Goal: Information Seeking & Learning: Learn about a topic

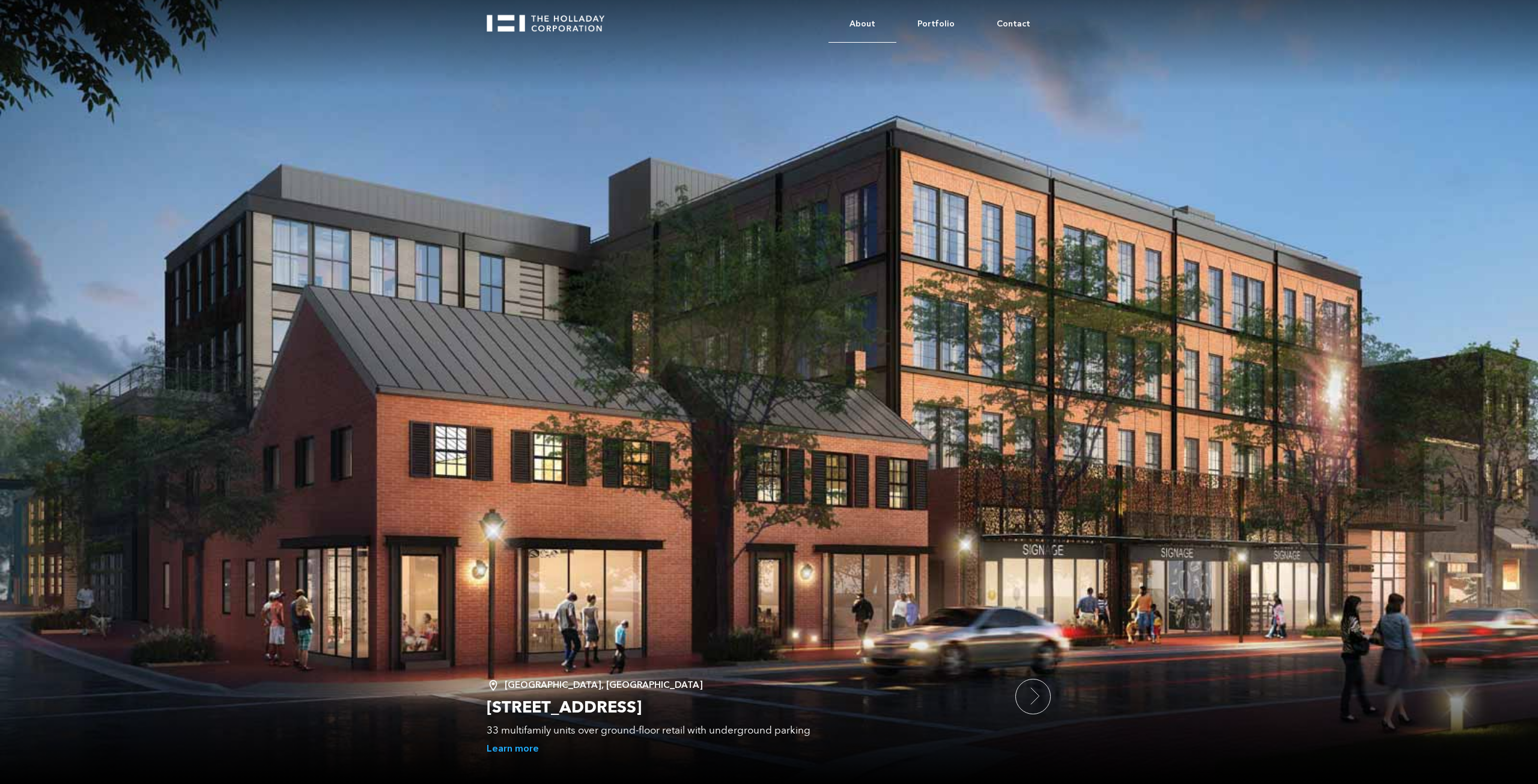
click at [863, 22] on link "About" at bounding box center [863, 24] width 68 height 37
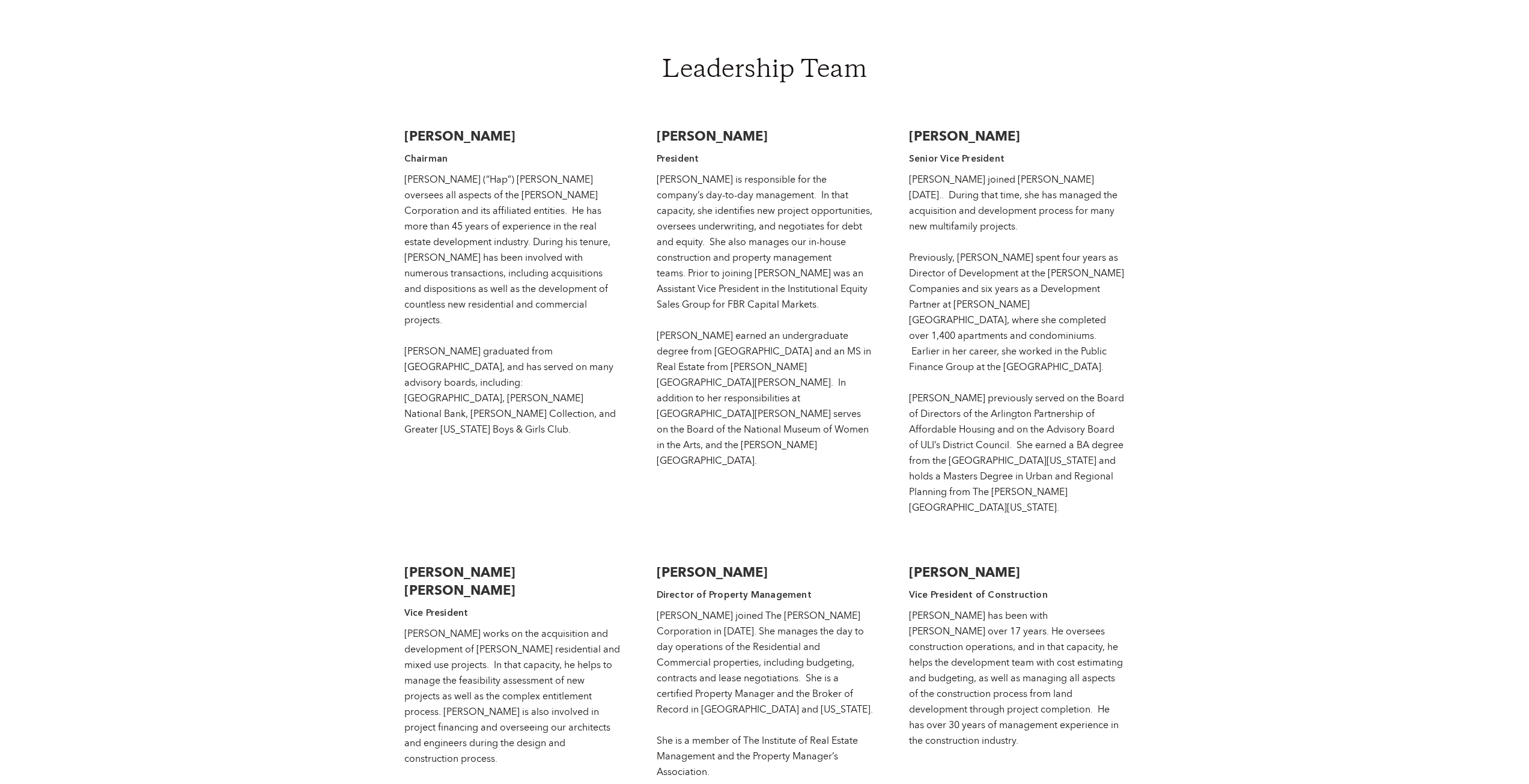
scroll to position [1862, 0]
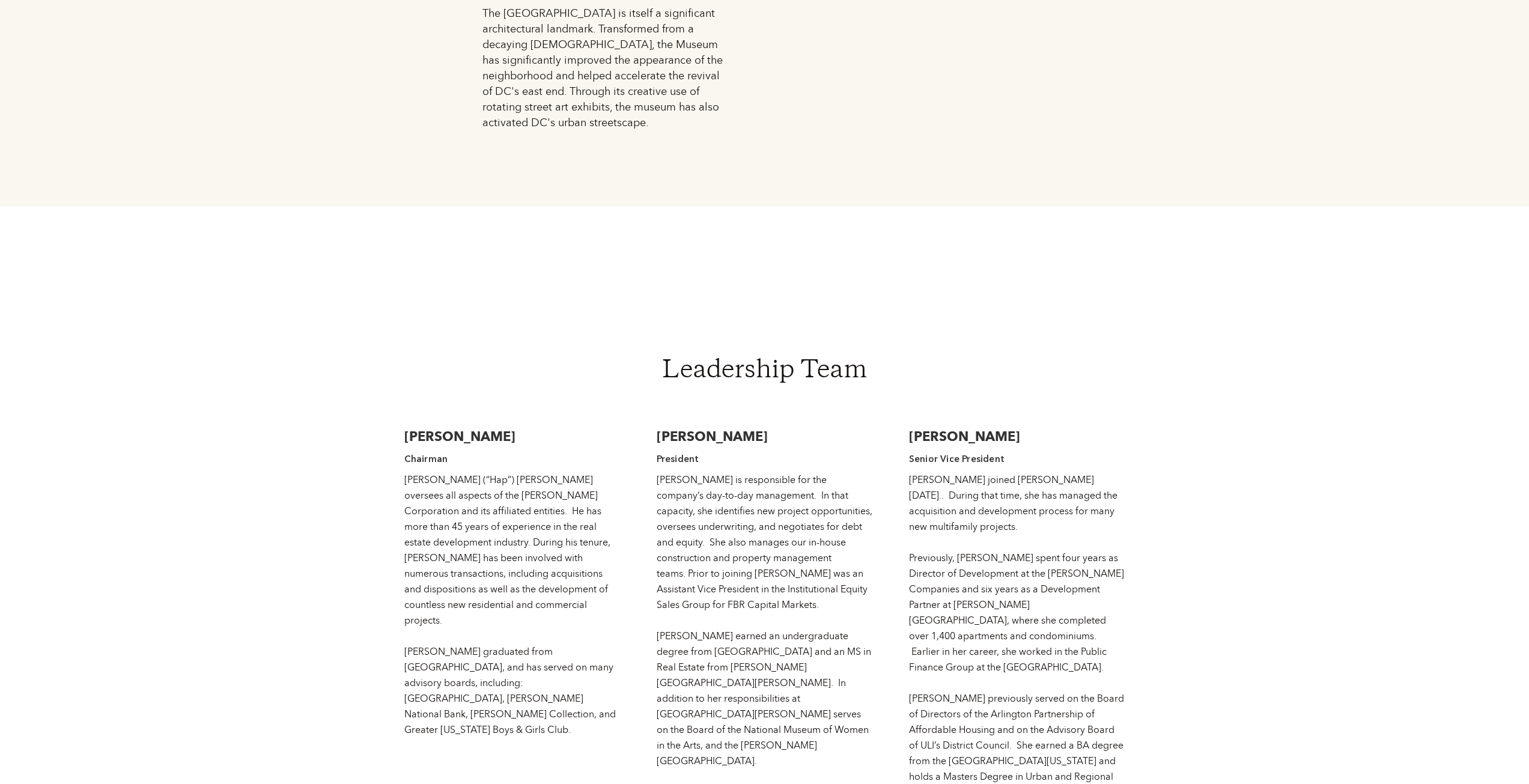
drag, startPoint x: 656, startPoint y: 389, endPoint x: 813, endPoint y: 387, distance: 157.0
click at [813, 427] on h3 "Jessica Holladay Sterchi" at bounding box center [765, 436] width 216 height 18
copy h3 "Jessica Holladay Sterchi"
click at [1226, 376] on body "About Portfolio Contact Strong reputation built upon a solid foundation of expe…" at bounding box center [764, 230] width 1529 height 4184
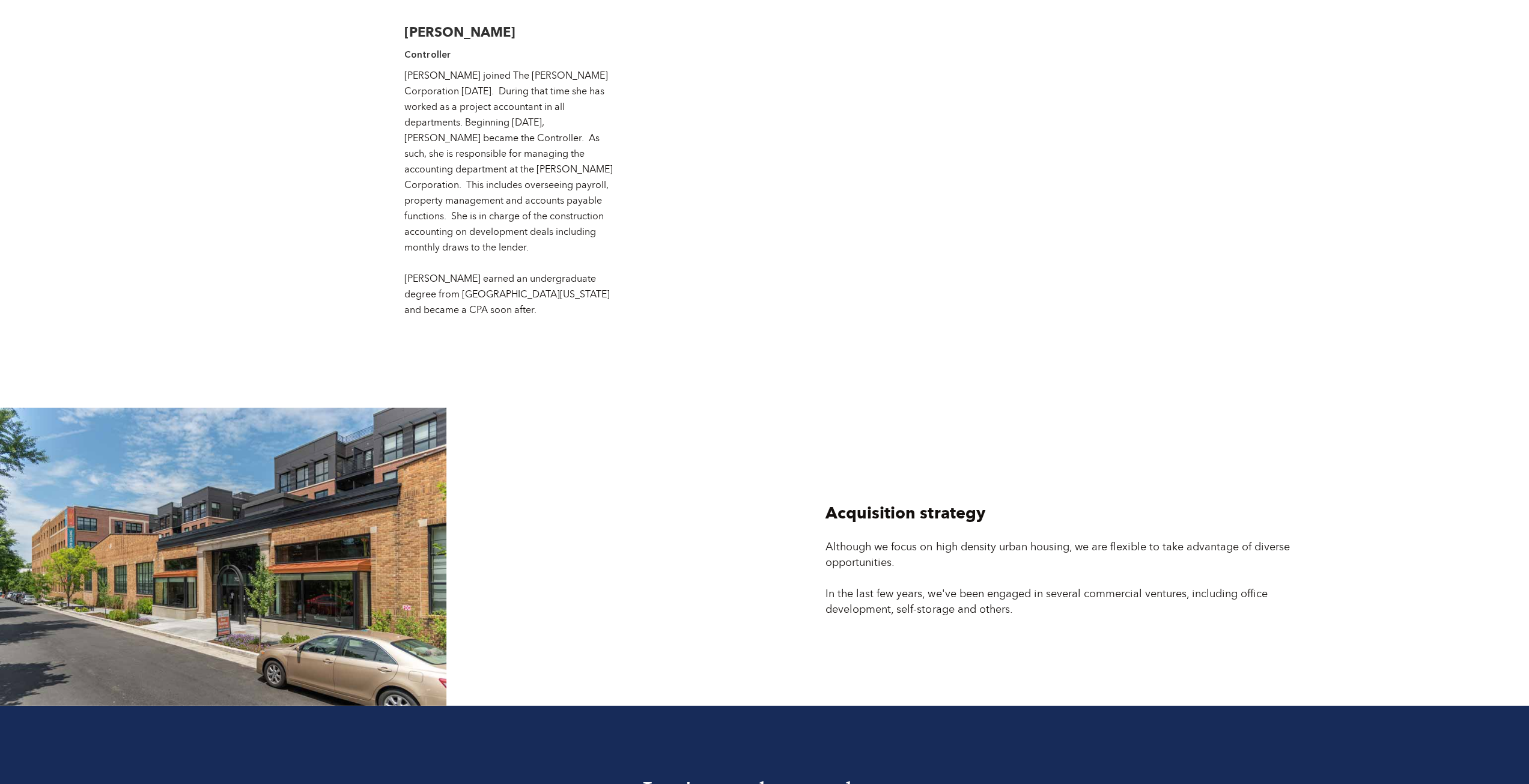
scroll to position [3123, 0]
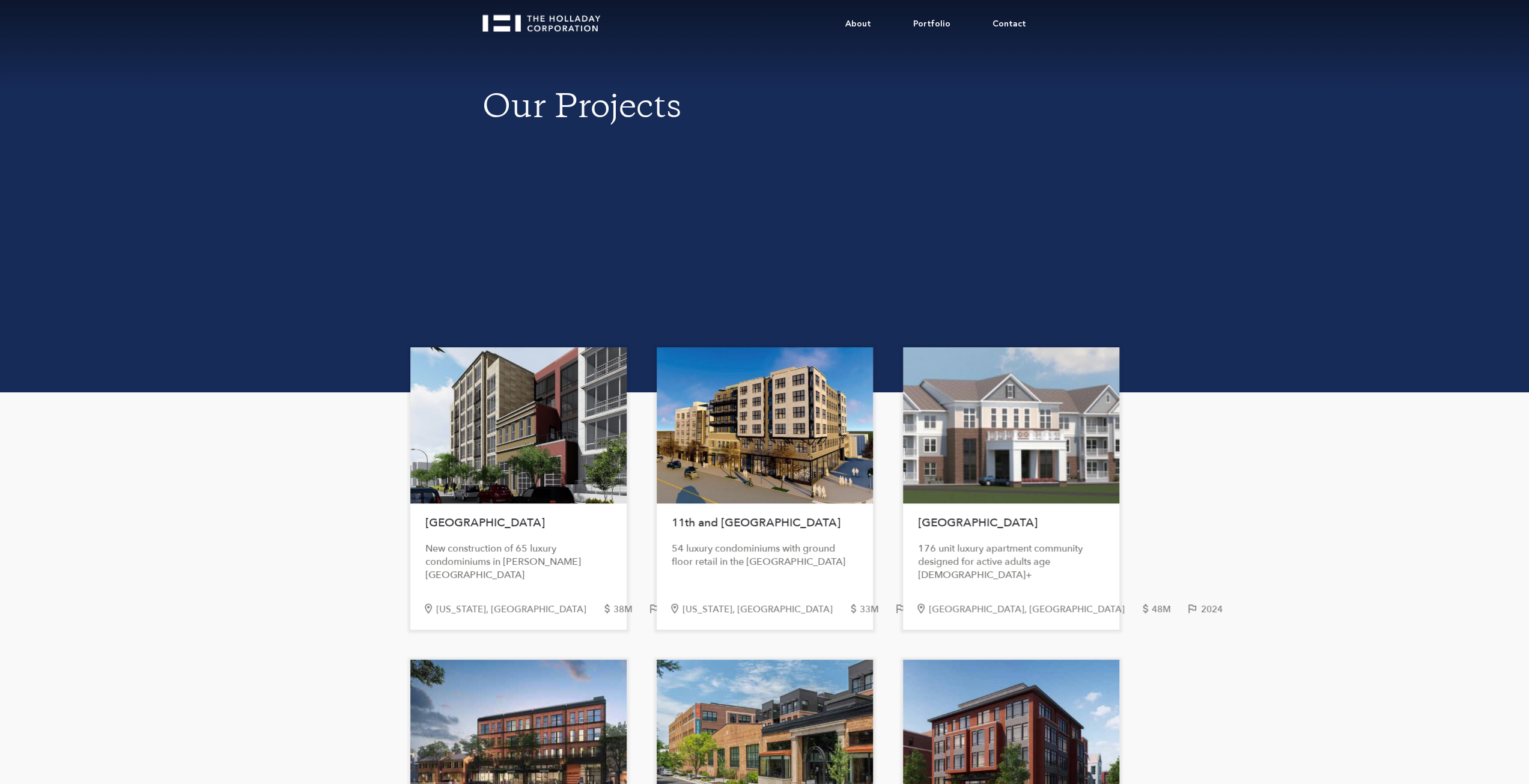
click at [613, 608] on div "38M" at bounding box center [630, 609] width 34 height 10
click at [506, 565] on div "New construction of 65 luxury condominiums in [PERSON_NAME][GEOGRAPHIC_DATA]" at bounding box center [518, 561] width 186 height 40
click at [858, 20] on link "About" at bounding box center [858, 24] width 68 height 37
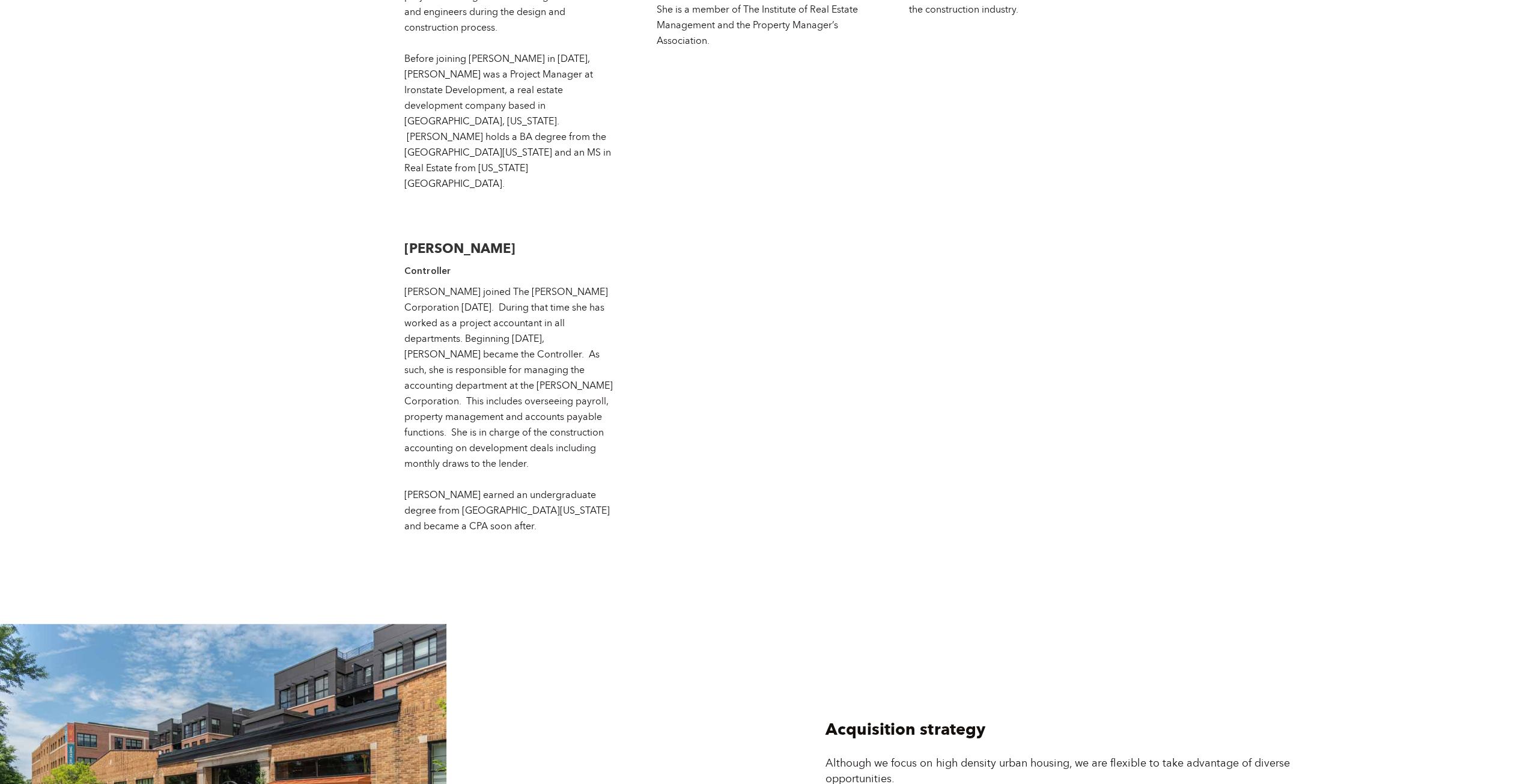
scroll to position [3241, 0]
